Goal: Task Accomplishment & Management: Complete application form

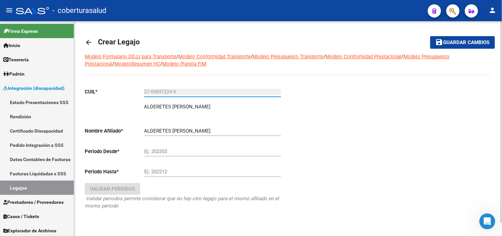
scroll to position [14, 0]
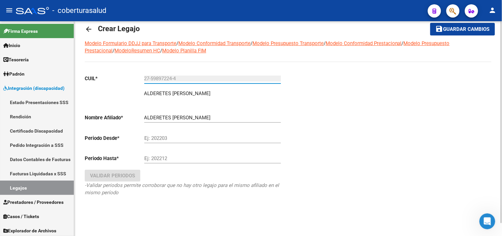
click at [173, 136] on input "Ej: 202203" at bounding box center [212, 138] width 137 height 6
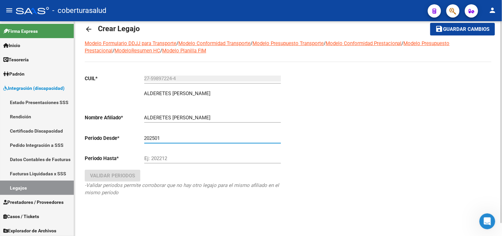
type input "202501"
click at [173, 158] on input "Ej: 202212" at bounding box center [212, 158] width 137 height 6
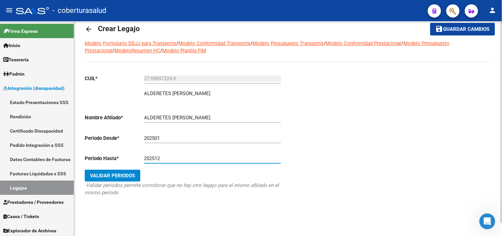
type input "202512"
click at [113, 173] on span "Validar Periodos" at bounding box center [112, 175] width 45 height 6
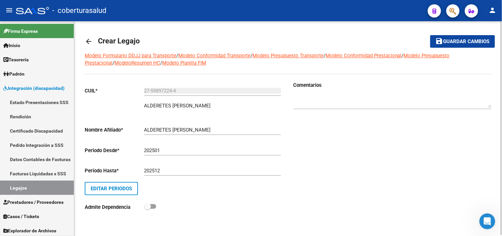
scroll to position [1, 0]
click at [87, 42] on mat-icon "arrow_back" at bounding box center [89, 42] width 8 height 8
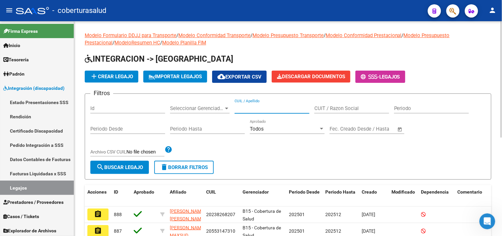
click at [253, 107] on input "CUIL / Apellido" at bounding box center [272, 108] width 75 height 6
type input "27598972244"
click at [136, 165] on span "search Buscar Legajo" at bounding box center [119, 167] width 47 height 6
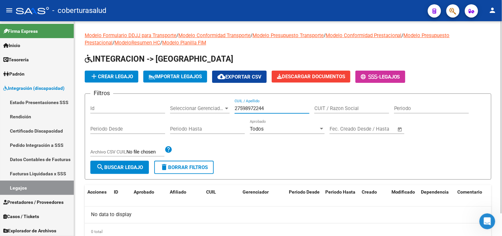
click at [240, 107] on input "27598972244" at bounding box center [272, 108] width 75 height 6
click at [120, 167] on span "search Buscar Legajo" at bounding box center [119, 167] width 47 height 6
click at [120, 75] on span "add Crear Legajo" at bounding box center [111, 76] width 43 height 6
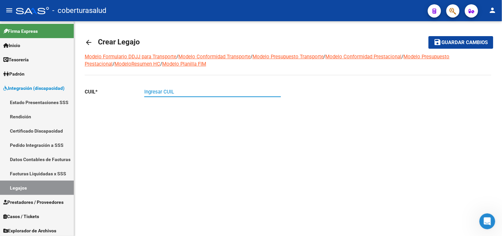
click at [161, 91] on input "Ingresar CUIL" at bounding box center [212, 92] width 137 height 6
type input "27-59897224-4"
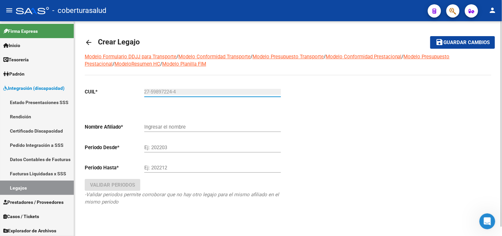
type input "ALDERETES [PERSON_NAME]"
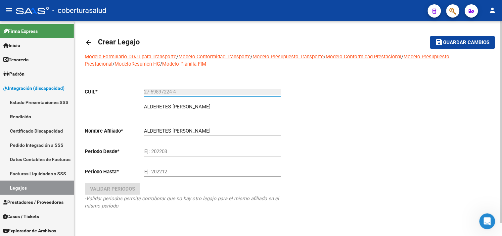
type input "27-59897224-4"
click at [160, 147] on div "Ej: 202203" at bounding box center [212, 149] width 137 height 14
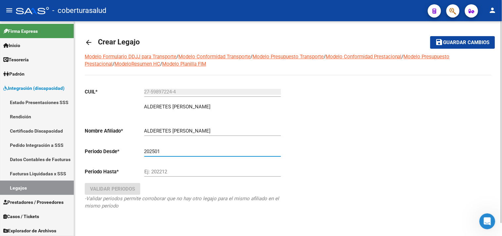
type input "202501"
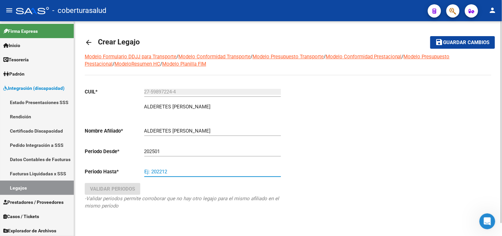
click at [167, 169] on input "Ej: 202212" at bounding box center [212, 171] width 137 height 6
type input "202512"
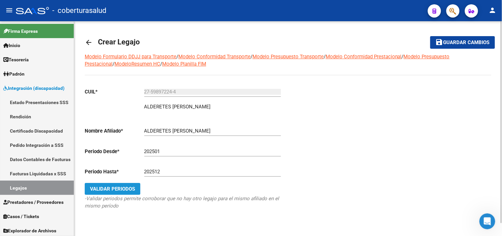
click at [105, 184] on button "Validar Periodos" at bounding box center [113, 189] width 56 height 12
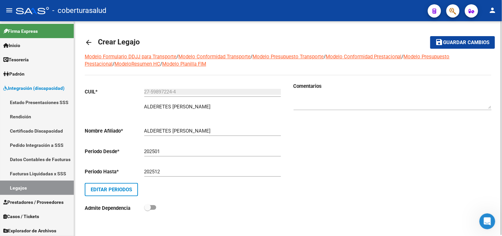
click at [474, 42] on span "Guardar cambios" at bounding box center [466, 43] width 46 height 6
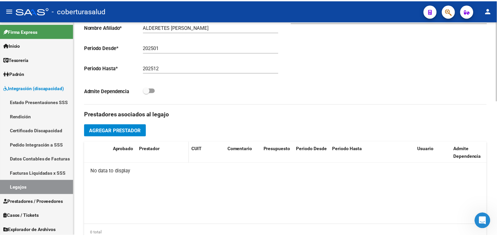
scroll to position [184, 0]
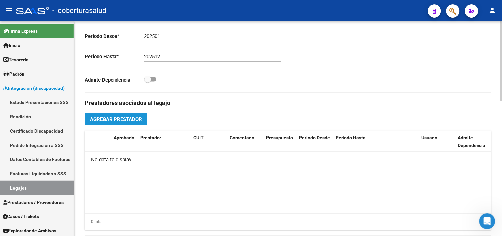
click at [117, 118] on span "Agregar Prestador" at bounding box center [116, 119] width 52 height 6
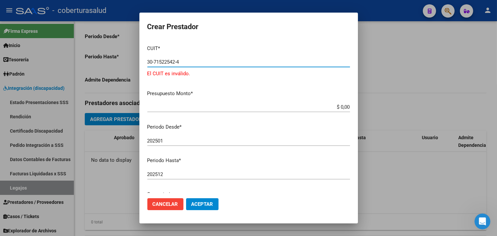
type input "30-71522542-4"
click at [170, 104] on input "$ 0,00" at bounding box center [248, 107] width 203 height 6
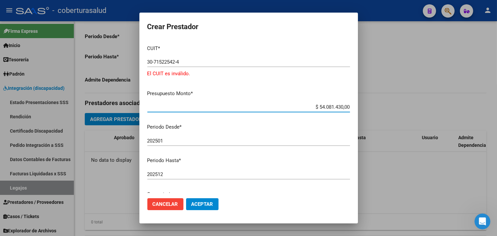
drag, startPoint x: 308, startPoint y: 105, endPoint x: 355, endPoint y: 108, distance: 47.0
click at [355, 108] on mat-dialog-content "CUIT * 30-71522542-4 Ingresar CUIT El CUIT es inválido. Presupuesto Monto * $ 5…" at bounding box center [248, 116] width 218 height 153
type input "$ 3.540.814,47"
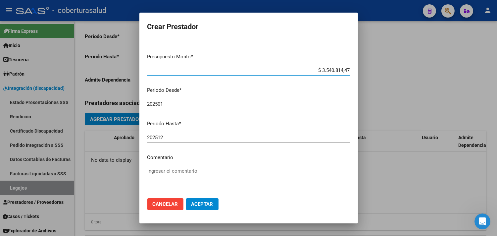
click at [169, 104] on input "202501" at bounding box center [248, 104] width 203 height 6
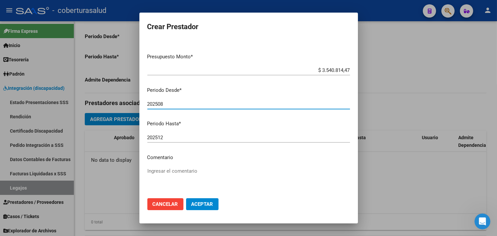
type input "202508"
click at [158, 170] on textarea "Ingresar el comentario" at bounding box center [248, 182] width 203 height 31
click at [150, 170] on textarea "Ingresar el comentario" at bounding box center [248, 182] width 203 height 31
click at [210, 170] on textarea "Cod. 94 Rehabilitacion- Internacion" at bounding box center [248, 182] width 203 height 31
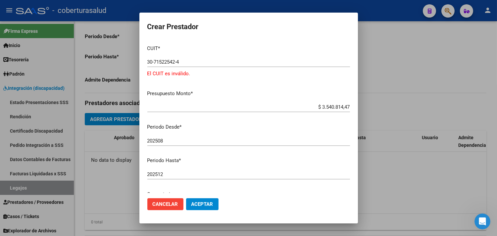
type textarea "Cod. 94 Rehabilitacion- Internación"
click at [198, 201] on span "Aceptar" at bounding box center [202, 204] width 22 height 6
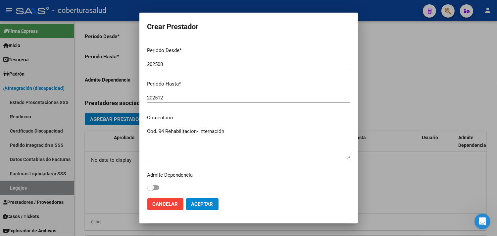
scroll to position [77, 0]
click at [207, 203] on span "Aceptar" at bounding box center [202, 204] width 22 height 6
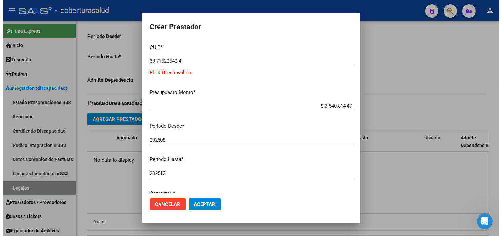
scroll to position [0, 0]
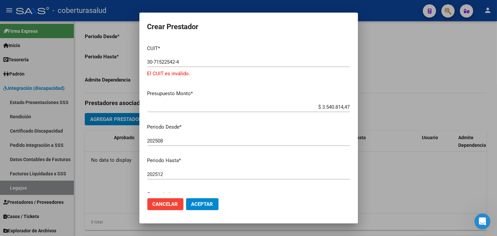
click at [167, 60] on input "30-71522542-4" at bounding box center [248, 62] width 203 height 6
click at [187, 60] on input "30-71525424" at bounding box center [248, 62] width 203 height 6
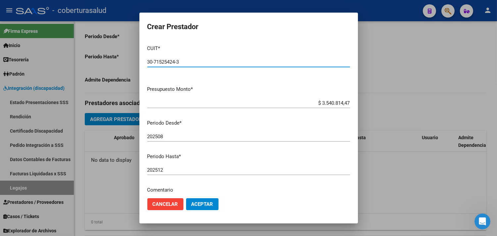
type input "30-71525424-3"
click at [202, 203] on span "Aceptar" at bounding box center [202, 204] width 22 height 6
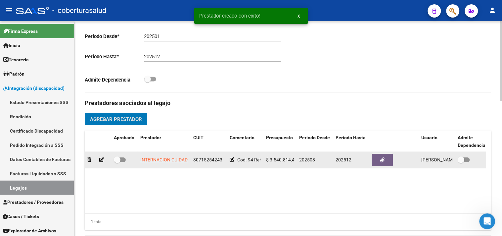
click at [125, 161] on span at bounding box center [120, 159] width 12 height 5
click at [117, 162] on input "checkbox" at bounding box center [117, 162] width 0 height 0
checkbox input "true"
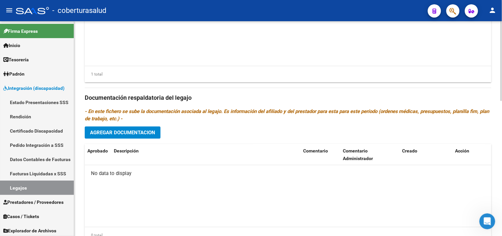
scroll to position [361, 0]
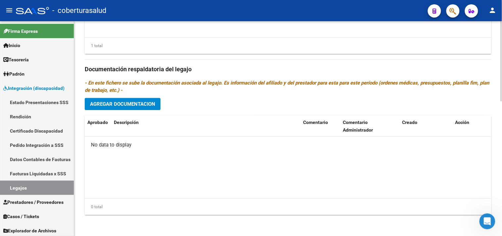
click at [130, 105] on span "Agregar Documentacion" at bounding box center [122, 104] width 65 height 6
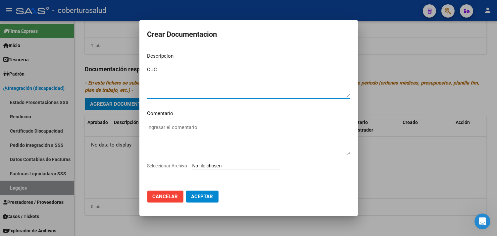
type textarea "CUC"
click at [166, 123] on textarea "Ingresar el comentario" at bounding box center [248, 138] width 203 height 31
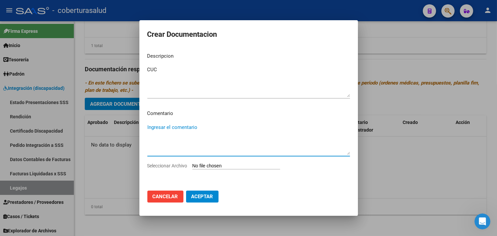
click at [154, 153] on textarea "Ingresar el comentario" at bounding box center [248, 138] width 203 height 31
click at [194, 166] on input "Seleccionar Archivo" at bounding box center [236, 166] width 88 height 6
type input "C:\fakepath\PDF1 CUD.pdf"
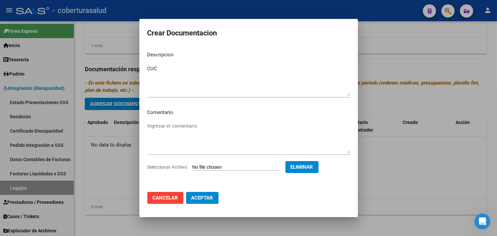
click at [201, 198] on span "Aceptar" at bounding box center [202, 198] width 22 height 6
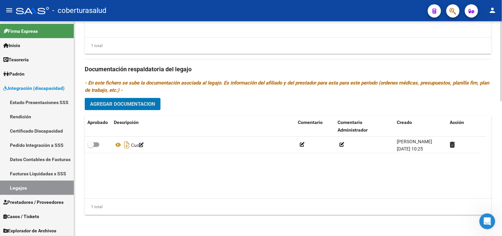
click at [123, 104] on span "Agregar Documentacion" at bounding box center [122, 104] width 65 height 6
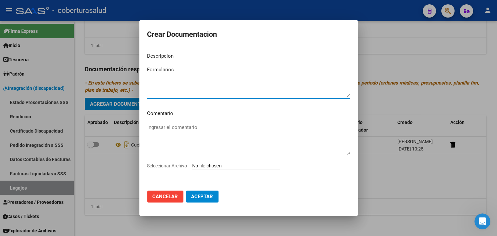
type textarea "Formularios"
click at [202, 163] on input "Seleccionar Archivo" at bounding box center [236, 166] width 88 height 6
type input "C:\fakepath\PDF 2- ALDERETES SIRENA (1).pdf"
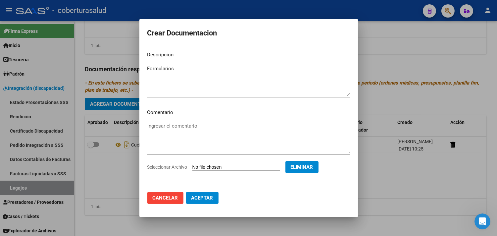
click at [193, 197] on span "Aceptar" at bounding box center [202, 198] width 22 height 6
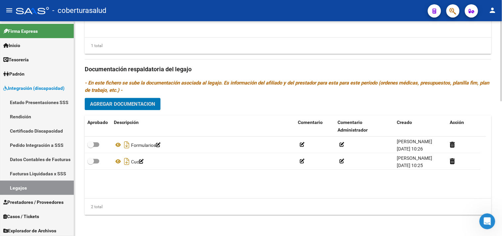
click at [119, 102] on span "Agregar Documentacion" at bounding box center [122, 104] width 65 height 6
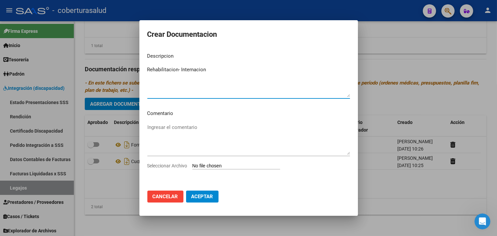
type textarea "Rehabilitacion- Internacion"
click at [197, 164] on input "Seleccionar Archivo" at bounding box center [236, 166] width 88 height 6
type input "C:\fakepath\PDF 3 - ALDERETES SIRENA (1).pdf"
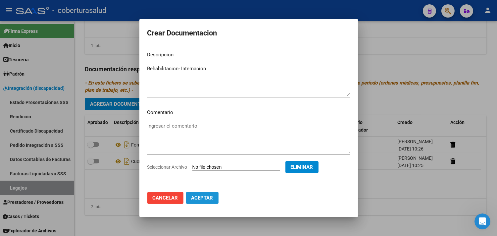
click at [200, 198] on span "Aceptar" at bounding box center [202, 198] width 22 height 6
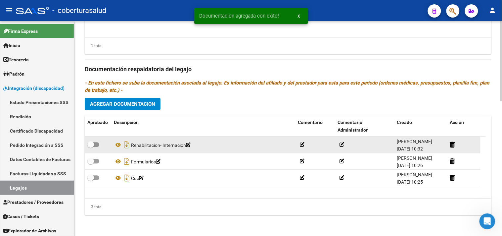
drag, startPoint x: 94, startPoint y: 145, endPoint x: 101, endPoint y: 144, distance: 7.7
click at [101, 144] on div at bounding box center [97, 144] width 21 height 9
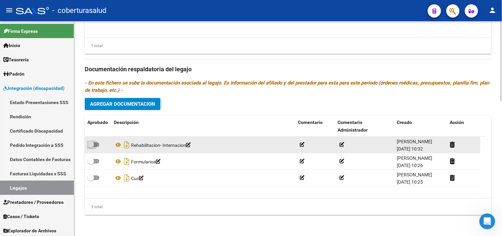
click at [99, 144] on span at bounding box center [93, 144] width 12 height 5
click at [91, 147] on input "checkbox" at bounding box center [90, 147] width 0 height 0
checkbox input "true"
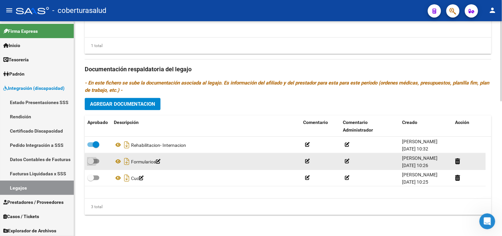
click at [98, 161] on span at bounding box center [93, 160] width 12 height 5
click at [91, 163] on input "checkbox" at bounding box center [90, 163] width 0 height 0
checkbox input "true"
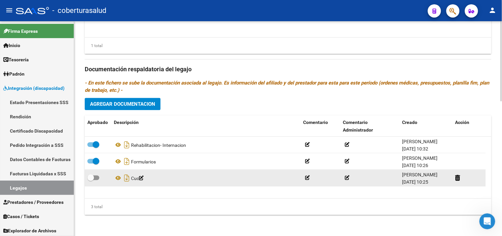
click at [98, 178] on span at bounding box center [93, 177] width 12 height 5
click at [91, 180] on input "checkbox" at bounding box center [90, 180] width 0 height 0
checkbox input "true"
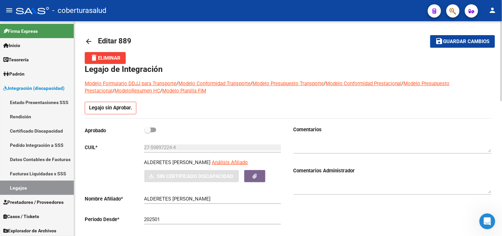
scroll to position [0, 0]
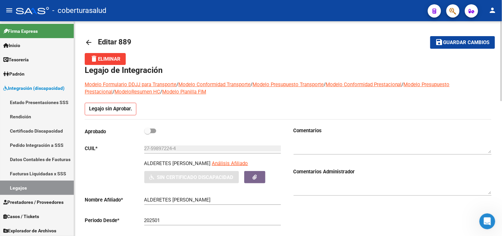
click at [471, 40] on span "Guardar cambios" at bounding box center [466, 43] width 46 height 6
click at [155, 130] on span at bounding box center [150, 130] width 12 height 5
click at [148, 133] on input "checkbox" at bounding box center [147, 133] width 0 height 0
checkbox input "true"
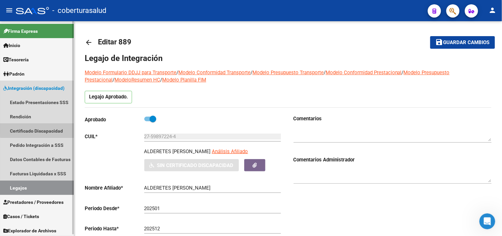
click at [51, 128] on link "Certificado Discapacidad" at bounding box center [37, 130] width 74 height 14
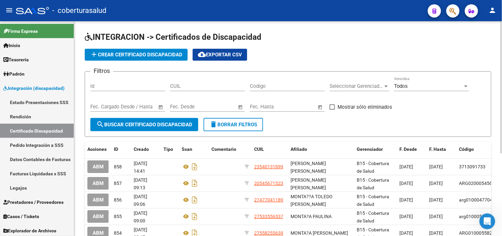
click at [213, 81] on div "CUIL" at bounding box center [207, 84] width 75 height 14
type input "27-59897224-4"
click at [151, 124] on span "search Buscar Certificado Discapacidad" at bounding box center [144, 124] width 96 height 6
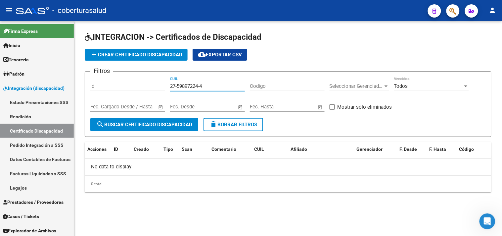
drag, startPoint x: 210, startPoint y: 83, endPoint x: 167, endPoint y: 84, distance: 43.7
click at [167, 84] on div "Filtros Id 27-59897224-4 CUIL Codigo Seleccionar Gerenciador Seleccionar Gerenc…" at bounding box center [287, 97] width 395 height 41
click at [125, 54] on span "add Crear Certificado Discapacidad" at bounding box center [136, 55] width 92 height 6
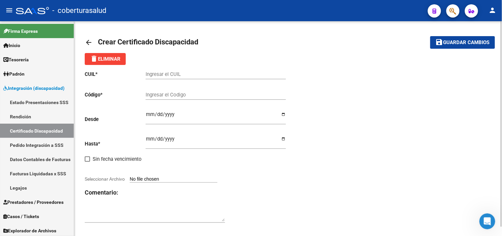
click at [158, 74] on input "Ingresar el CUIL" at bounding box center [216, 74] width 140 height 6
paste input "27-59897224-4"
type input "27-59897224-4"
click at [337, 100] on div "CUIL * 27-59897224-4 Ingresar el CUIL Código * Ingresar el Codigo Desde Ingresa…" at bounding box center [288, 147] width 407 height 164
click at [322, 196] on div "CUIL * 27-59897224-4 Ingresar el CUIL Código * Ingresar el Codigo Desde Ingresa…" at bounding box center [288, 147] width 407 height 164
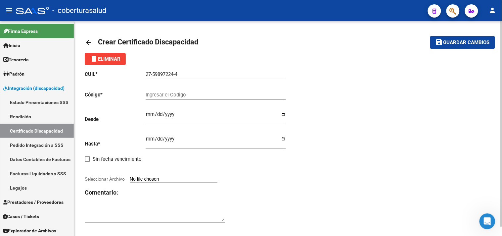
click at [151, 177] on input "Seleccionar Archivo" at bounding box center [174, 179] width 88 height 6
type input "C:\fakepath\alderetes cud.pdf"
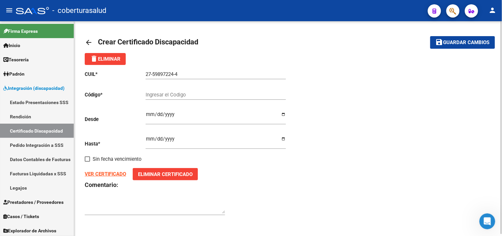
click at [112, 174] on strong "VER CERTIFICADO" at bounding box center [105, 174] width 41 height 6
click at [171, 96] on input "Ingresar el Codigo" at bounding box center [216, 95] width 140 height 6
paste input "ARG-01-00059897224-20240918-20250918-TUC-138"
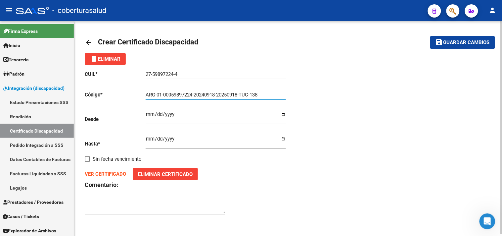
drag, startPoint x: 253, startPoint y: 93, endPoint x: 257, endPoint y: 101, distance: 8.7
click at [254, 94] on input "ARG-01-00059897224-20240918-20250918-TUC-138" at bounding box center [216, 95] width 140 height 6
click at [221, 94] on input "ARG-01-00059897224-20240918-20250918-TUC138" at bounding box center [216, 95] width 140 height 6
type input "ARG-01-00059897224-202409120250918-TUC138"
drag, startPoint x: 261, startPoint y: 91, endPoint x: 245, endPoint y: 99, distance: 18.6
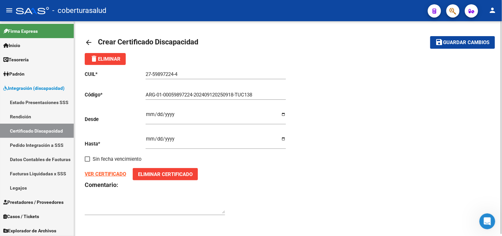
click at [219, 96] on div "ARG-01-00059897224-202409120250918-TUC138 Ingresar el Codigo" at bounding box center [216, 92] width 140 height 14
drag, startPoint x: 258, startPoint y: 95, endPoint x: 121, endPoint y: 95, distance: 137.0
click at [121, 95] on app-form-text-field "Código * ARG-01-00059897224-202409120250918-TUC138 Ingresar el Codigo" at bounding box center [185, 95] width 201 height 6
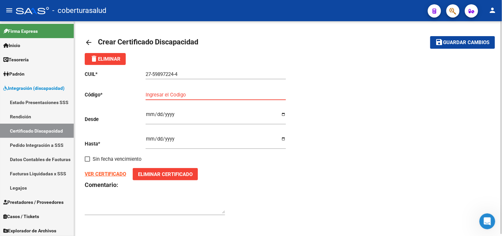
paste input "ARG-01-00059897224-20240918-20250918-TUC-138"
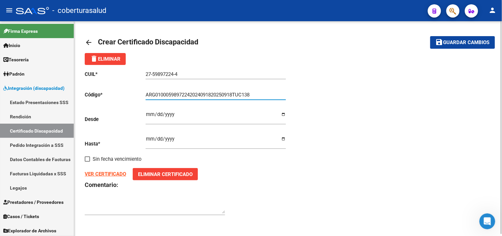
type input "ARG01000598972242024091820250918TUC138"
click at [149, 113] on input "Ingresar fec. Desde" at bounding box center [216, 117] width 140 height 11
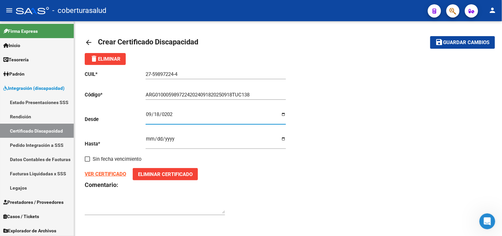
type input "[DATE]"
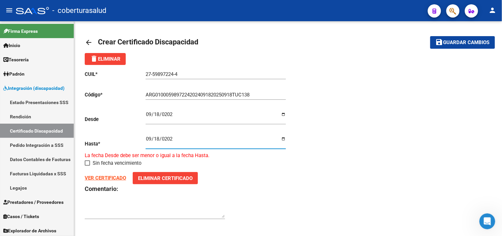
type input "[DATE]"
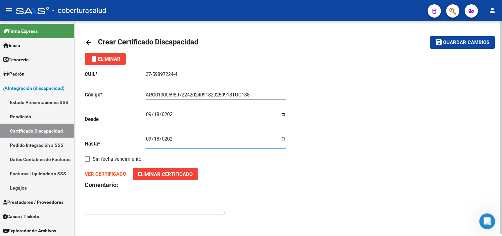
click at [287, 184] on h3 "Comentario:" at bounding box center [186, 184] width 203 height 9
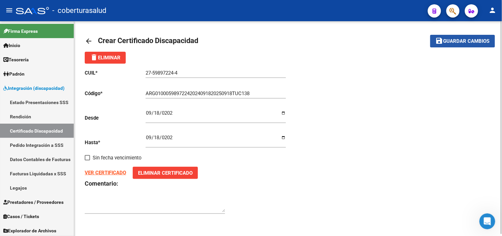
click at [457, 42] on span "Guardar cambios" at bounding box center [466, 41] width 46 height 6
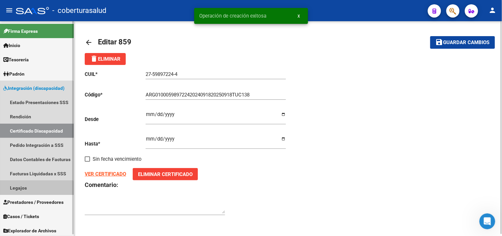
click at [25, 189] on link "Legajos" at bounding box center [37, 187] width 74 height 14
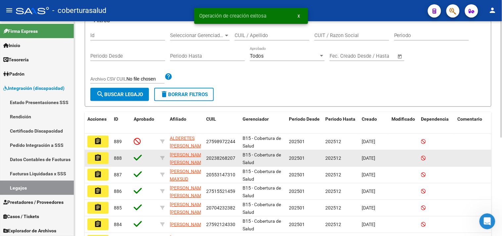
scroll to position [73, 0]
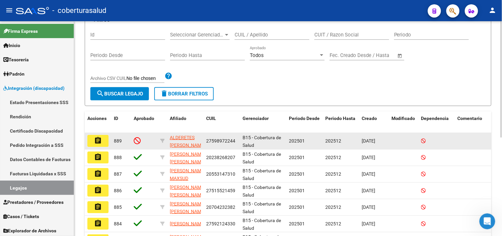
click at [102, 140] on mat-icon "assignment" at bounding box center [98, 140] width 8 height 8
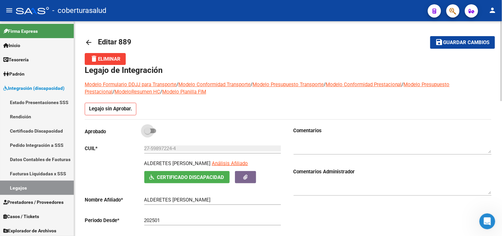
click at [154, 131] on span at bounding box center [150, 130] width 12 height 5
click at [148, 133] on input "checkbox" at bounding box center [147, 133] width 0 height 0
checkbox input "true"
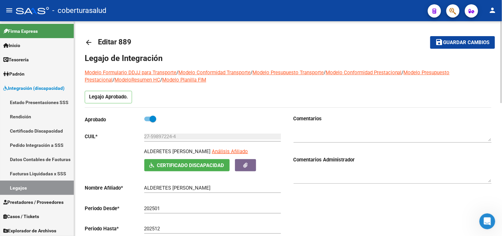
click at [459, 41] on span "Guardar cambios" at bounding box center [466, 43] width 46 height 6
click at [22, 187] on link "Legajos" at bounding box center [37, 187] width 74 height 14
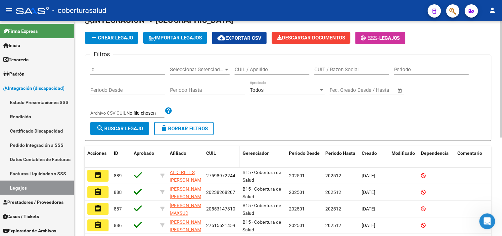
scroll to position [73, 0]
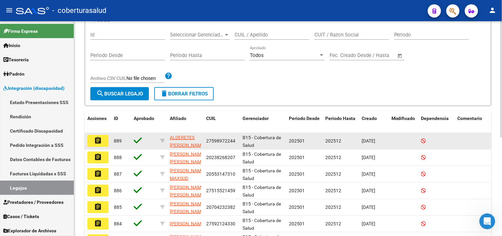
click at [105, 141] on button "assignment" at bounding box center [97, 141] width 21 height 12
